Goal: Task Accomplishment & Management: Complete application form

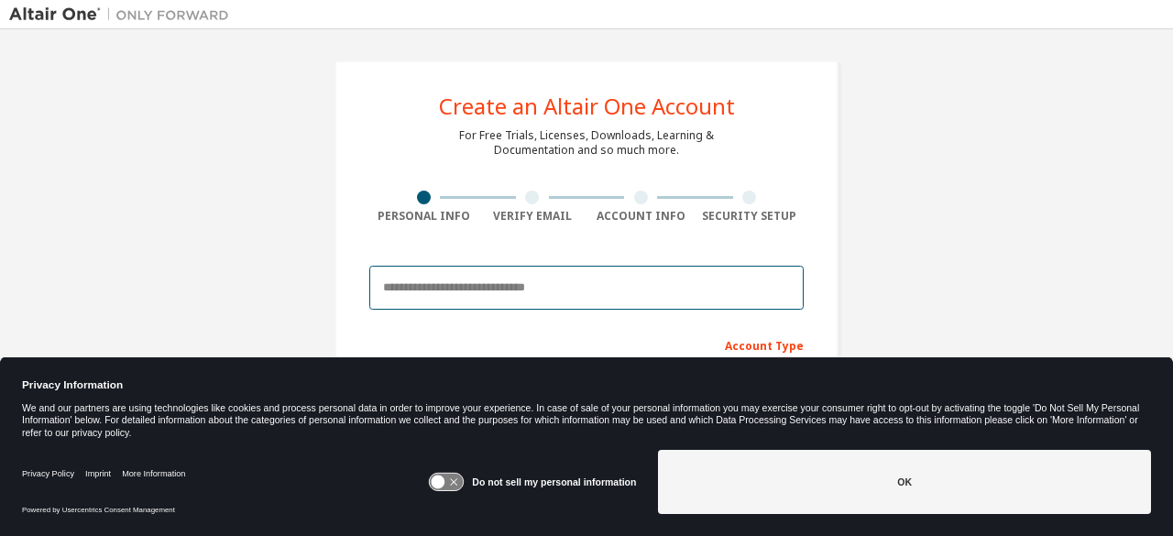
click at [433, 292] on input "email" at bounding box center [586, 288] width 434 height 44
type input "**********"
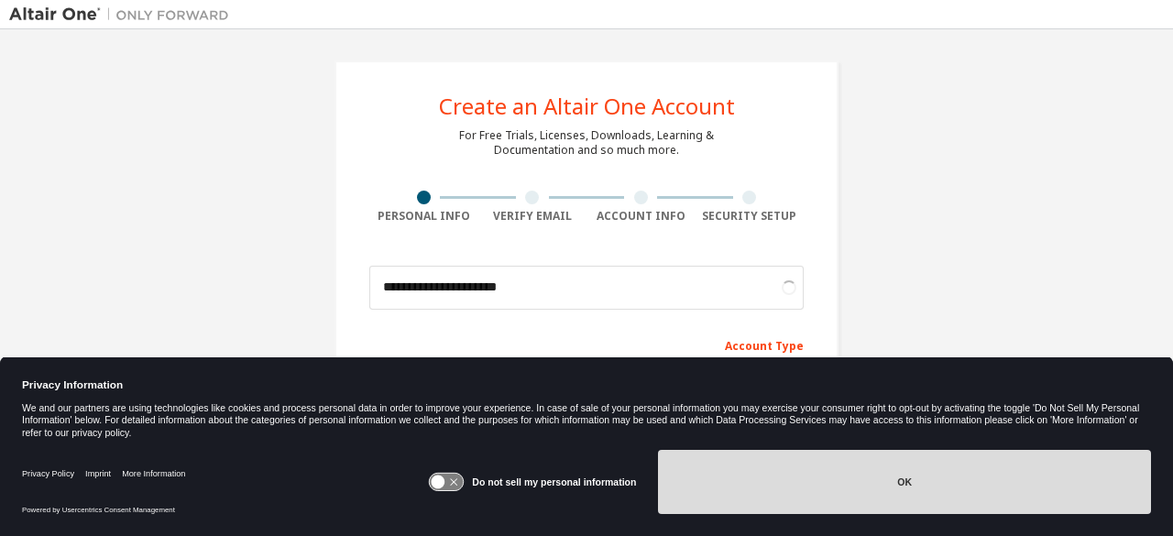
click at [840, 500] on button "OK" at bounding box center [904, 482] width 493 height 64
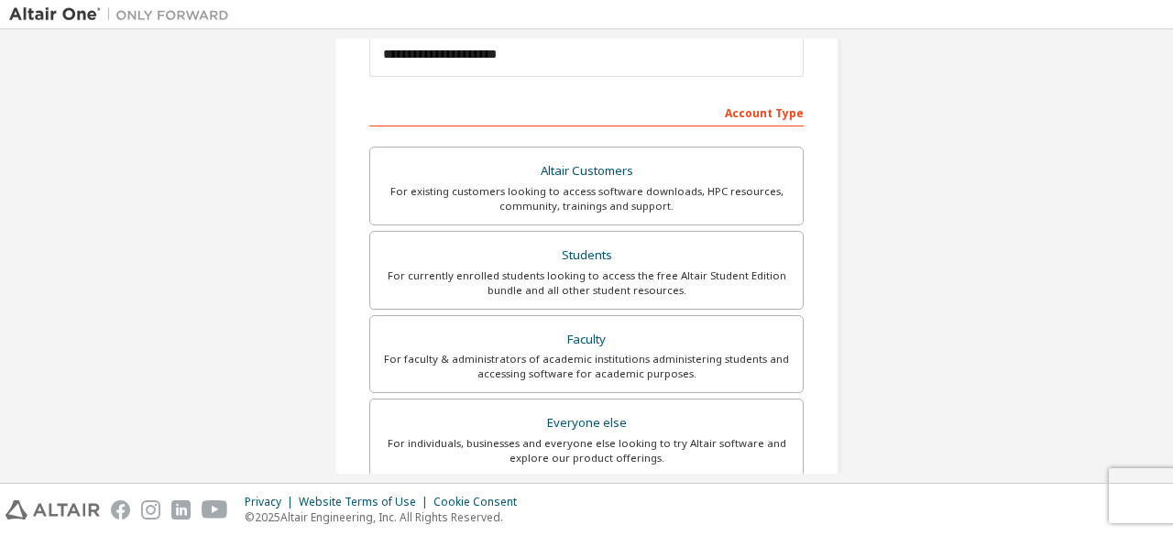
scroll to position [236, 0]
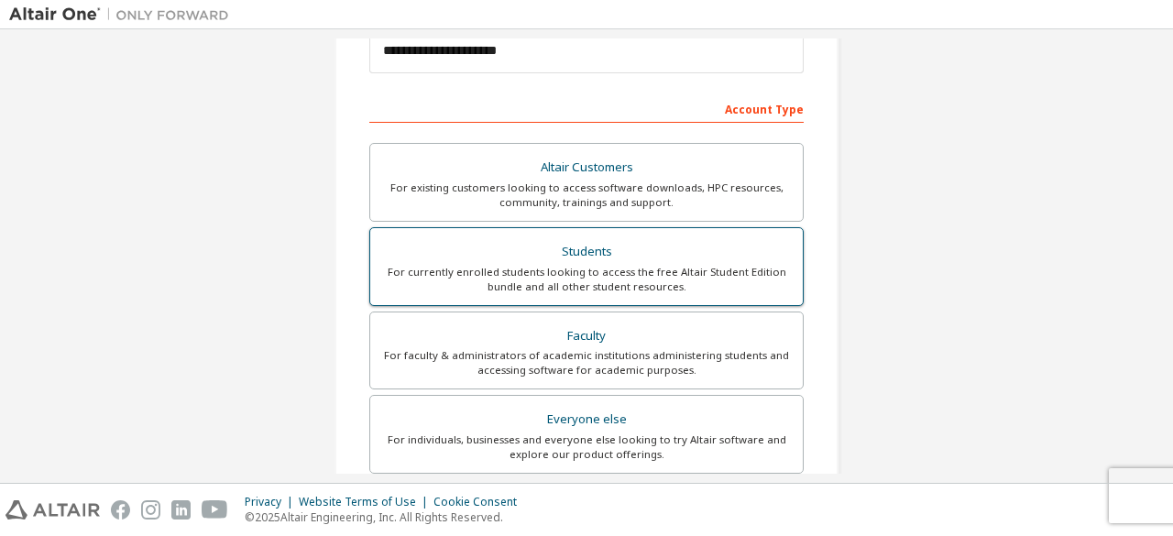
click at [589, 243] on div "Students" at bounding box center [586, 252] width 411 height 26
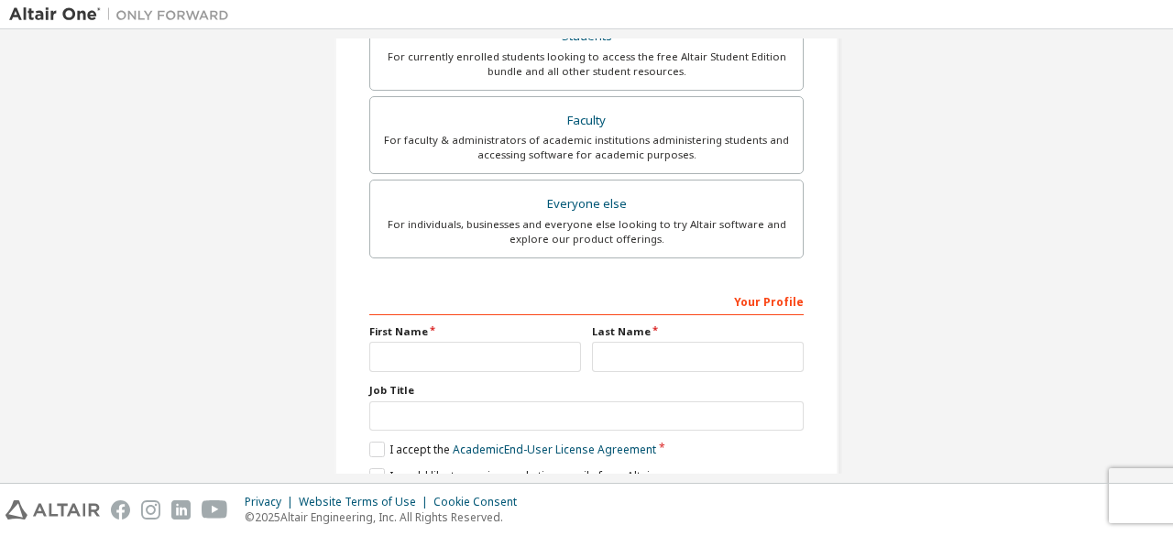
scroll to position [467, 0]
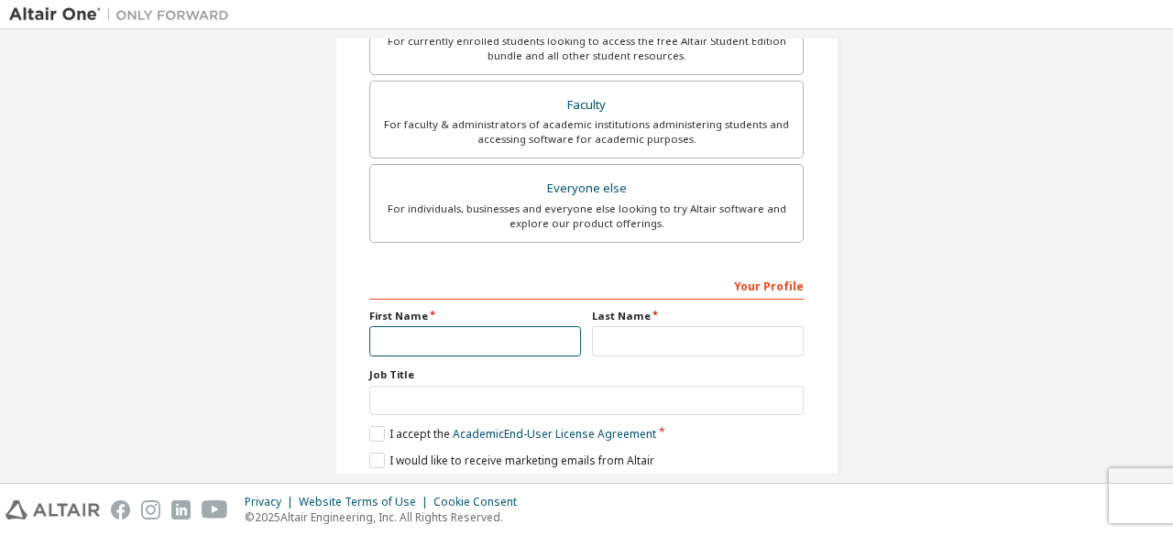
click at [453, 340] on input "text" at bounding box center [475, 341] width 212 height 30
type input "********"
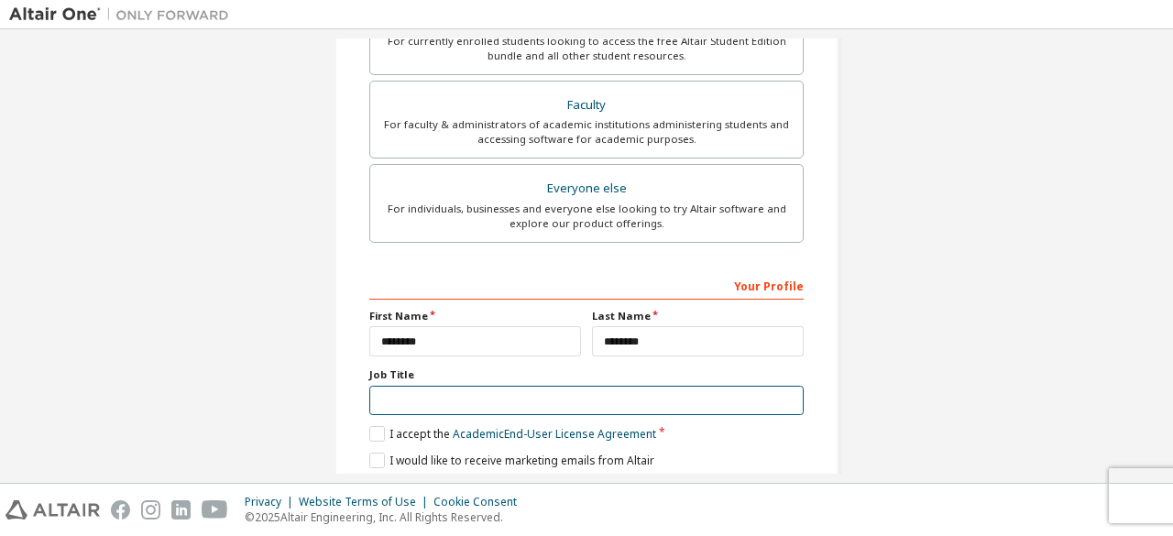
click at [462, 393] on input "text" at bounding box center [586, 401] width 434 height 30
type input "*******"
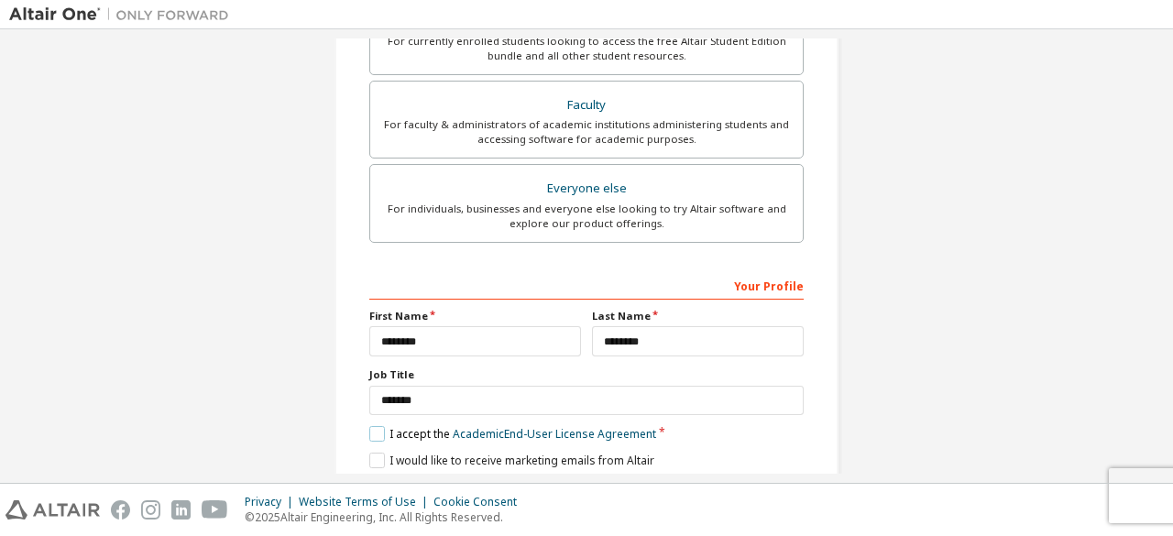
click at [370, 426] on label "I accept the Academic End-User License Agreement" at bounding box center [512, 434] width 287 height 16
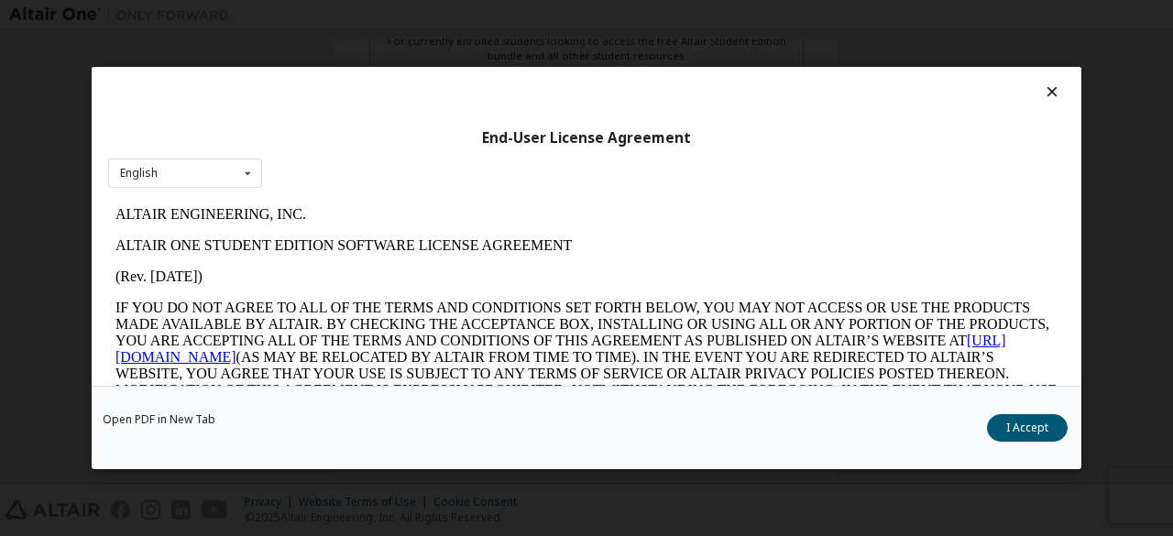
scroll to position [0, 0]
click at [1025, 430] on button "I Accept" at bounding box center [1027, 427] width 81 height 27
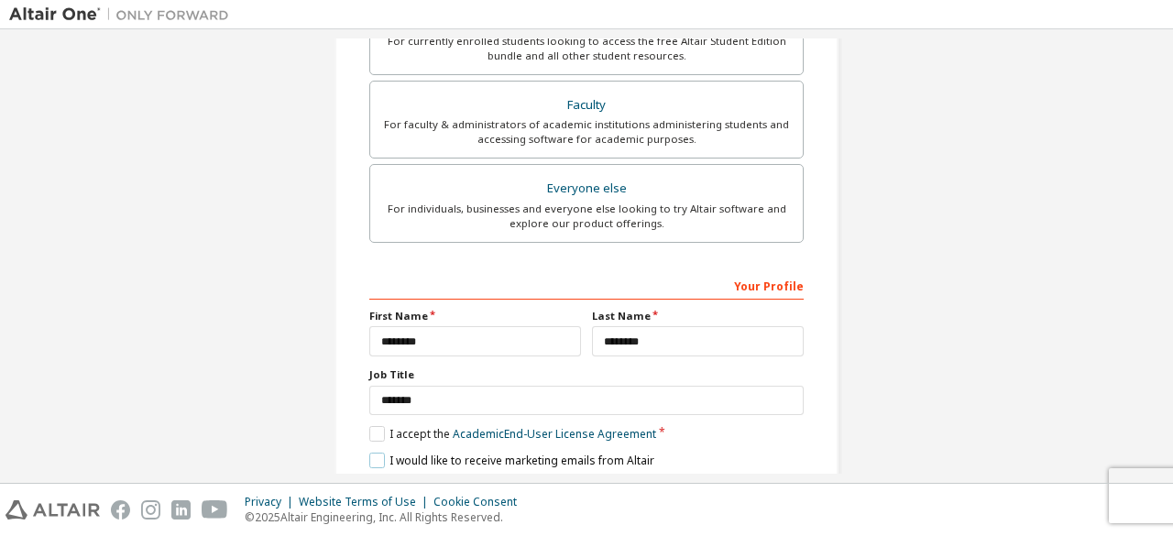
click at [379, 455] on label "I would like to receive marketing emails from Altair" at bounding box center [511, 461] width 285 height 16
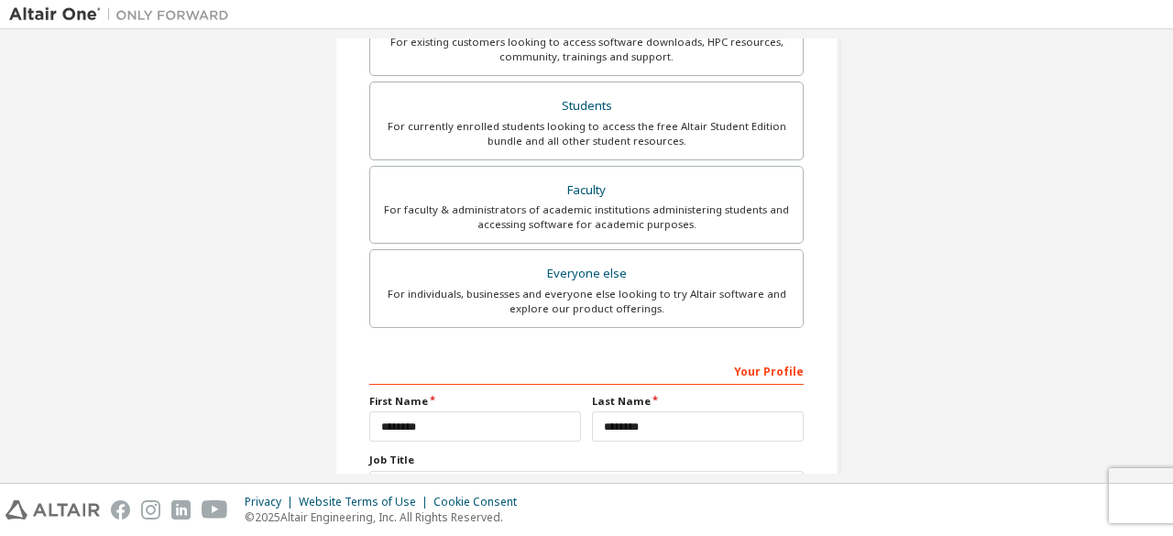
scroll to position [477, 0]
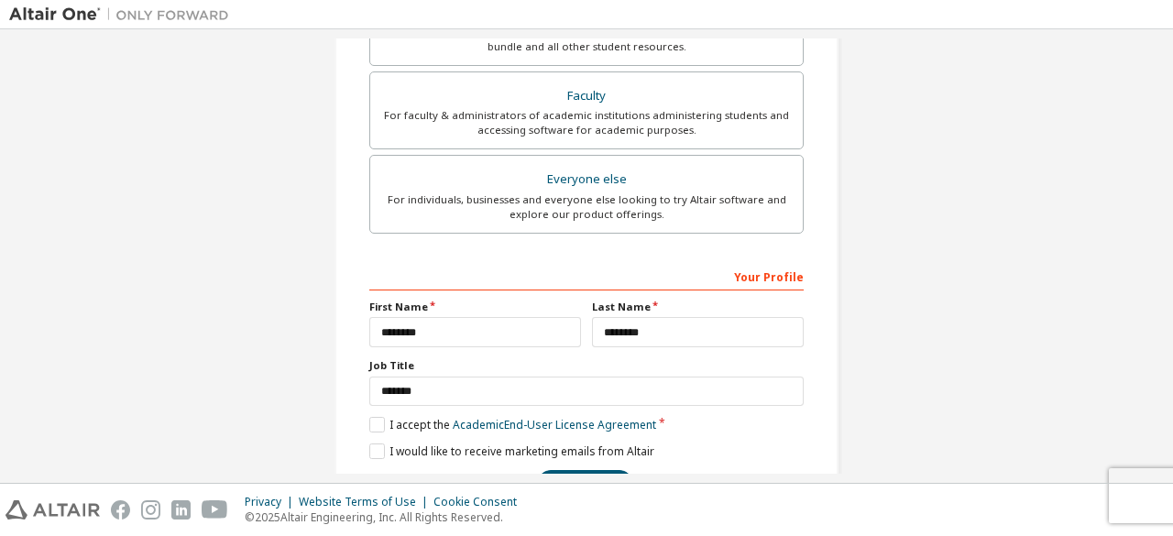
drag, startPoint x: 1100, startPoint y: 350, endPoint x: 1101, endPoint y: 401, distance: 50.4
click at [1101, 401] on div "**********" at bounding box center [586, 47] width 1155 height 971
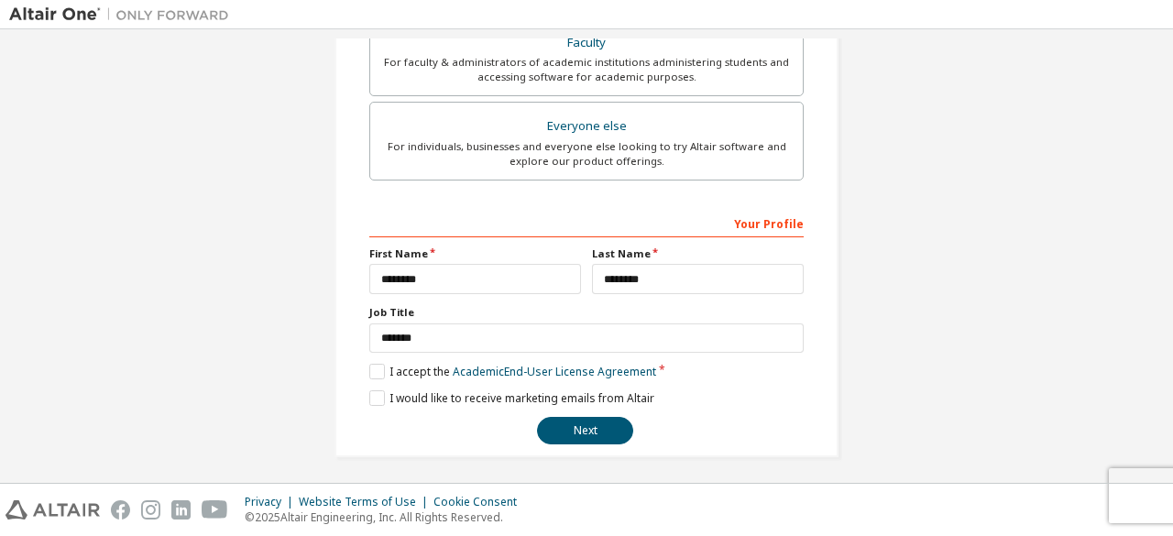
click at [576, 429] on button "Next" at bounding box center [585, 430] width 96 height 27
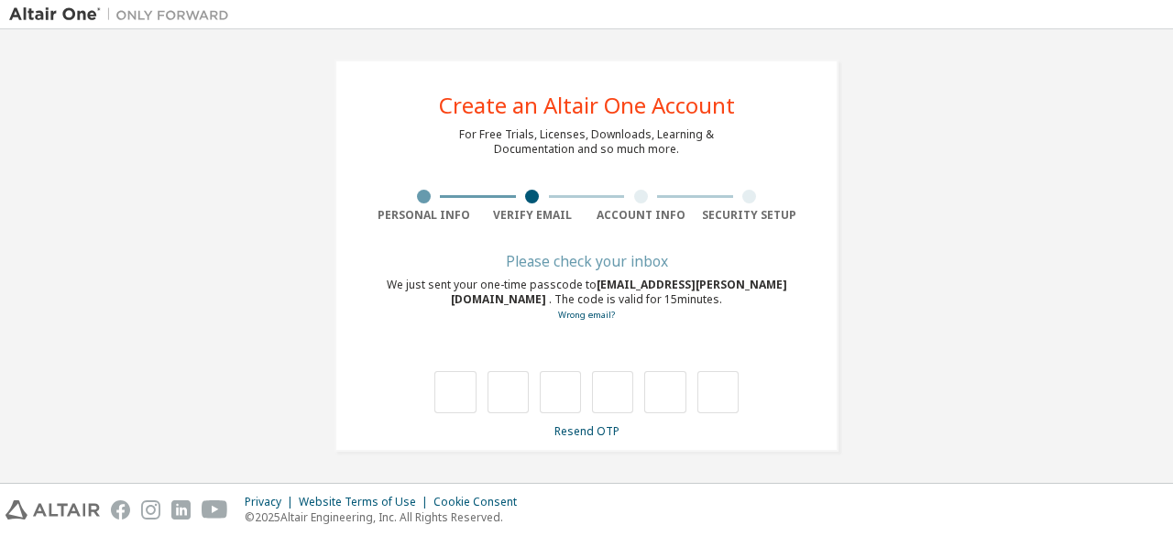
scroll to position [0, 0]
type input "*"
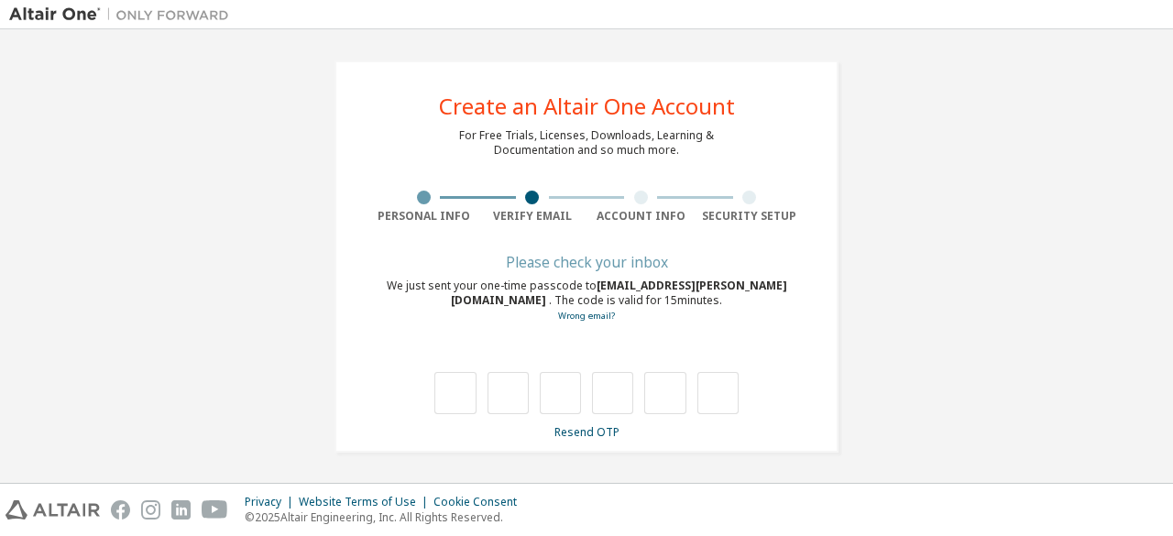
type input "*"
